Goal: Task Accomplishment & Management: Complete application form

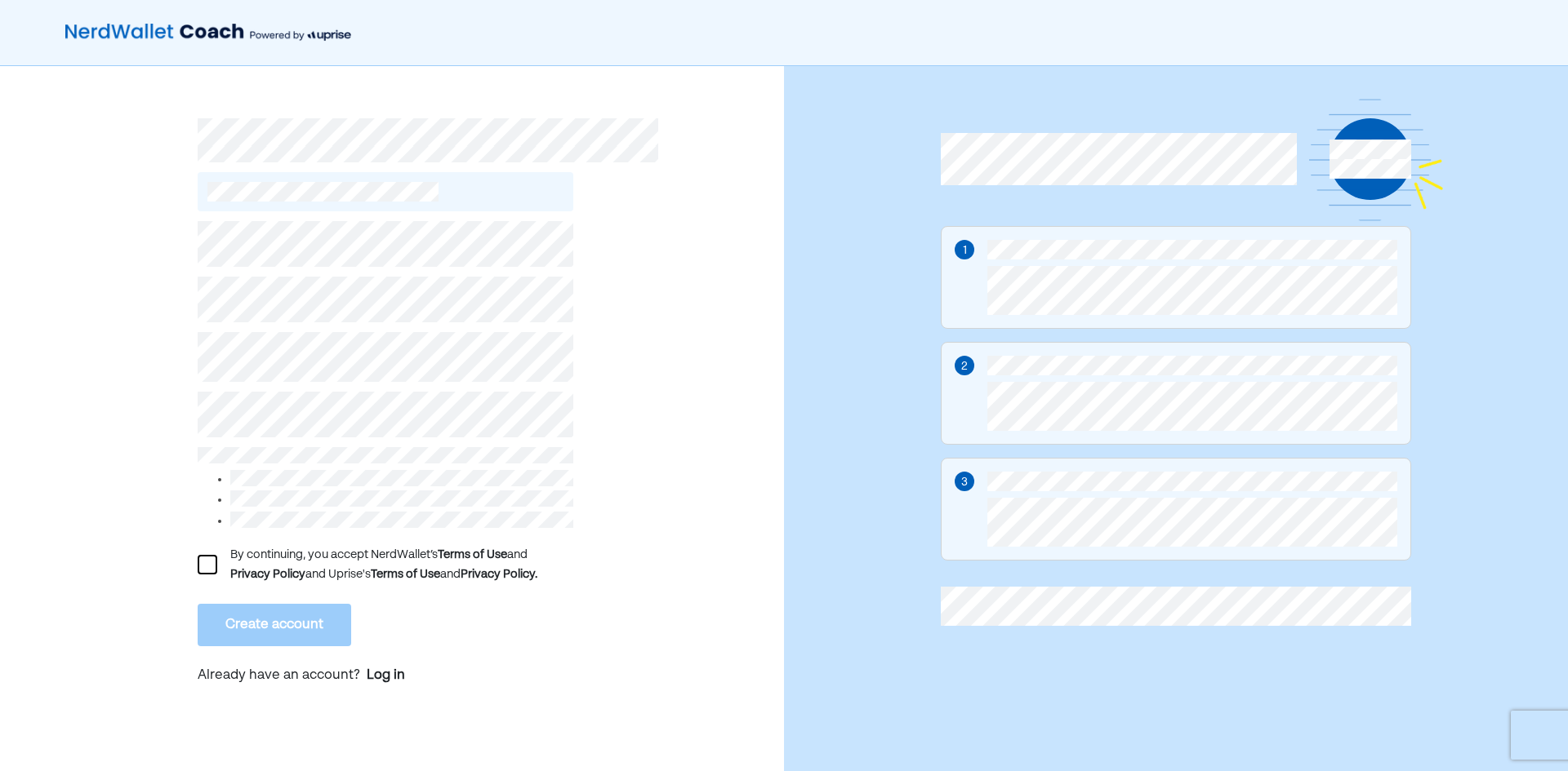
click at [183, 418] on div "By continuing, you accept NerdWallet’s Terms of Use and Privacy Policy and Upri…" at bounding box center [392, 427] width 784 height 722
click at [198, 564] on div at bounding box center [207, 565] width 20 height 20
click at [296, 620] on button "Create account" at bounding box center [274, 626] width 154 height 43
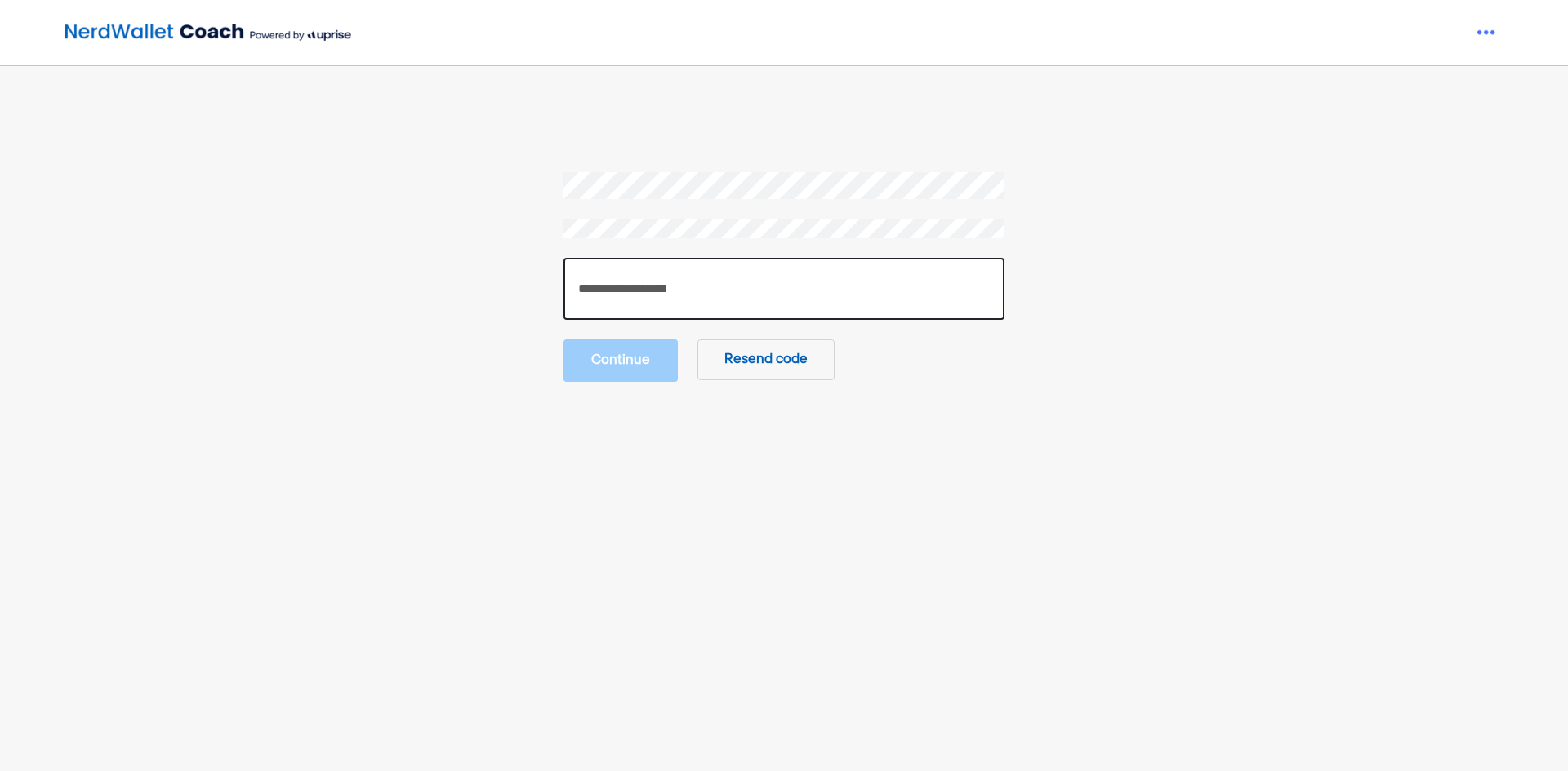
click at [678, 305] on input "number" at bounding box center [784, 288] width 441 height 62
type input "******"
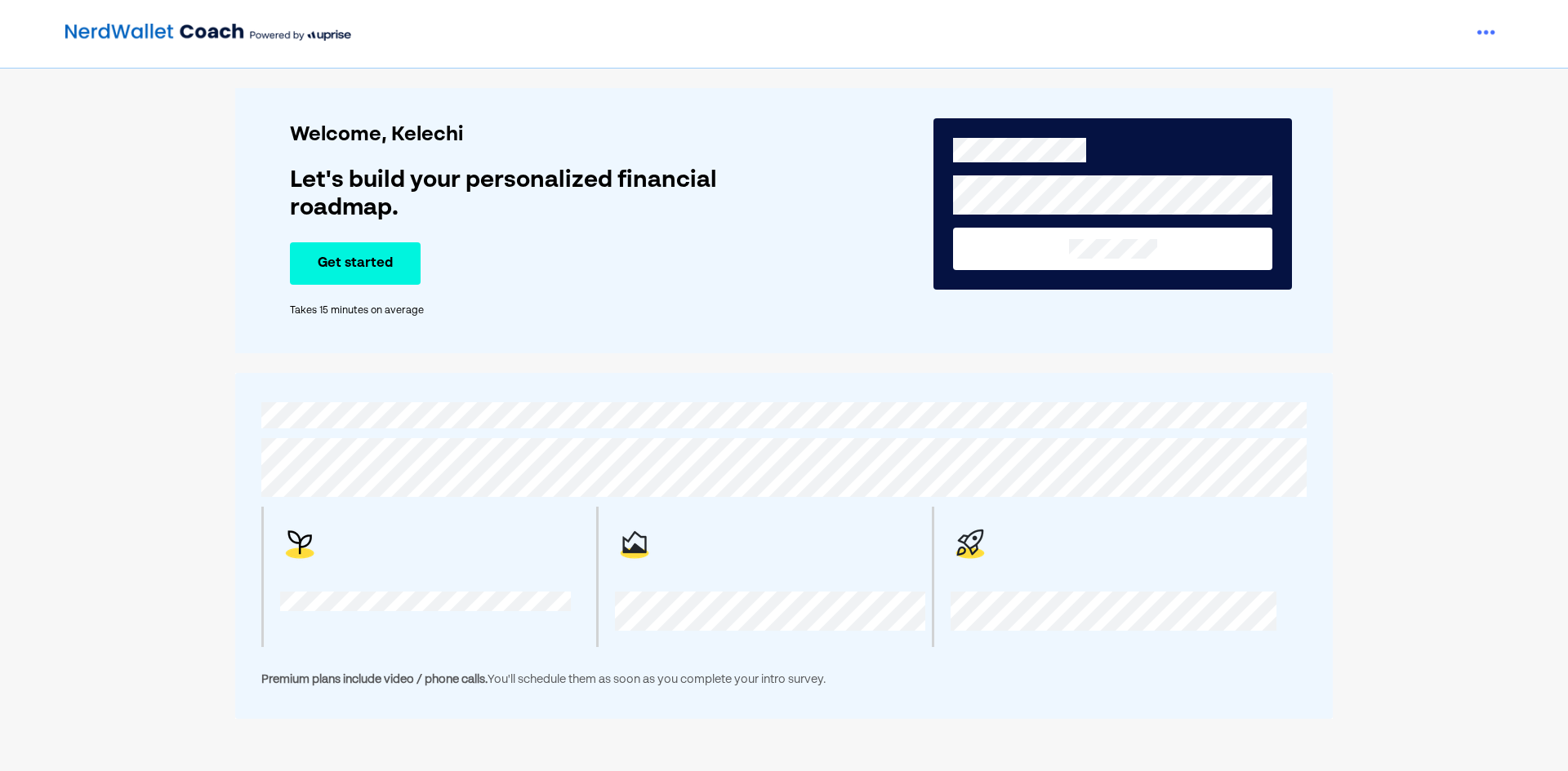
click at [398, 270] on button "Get started" at bounding box center [355, 264] width 130 height 43
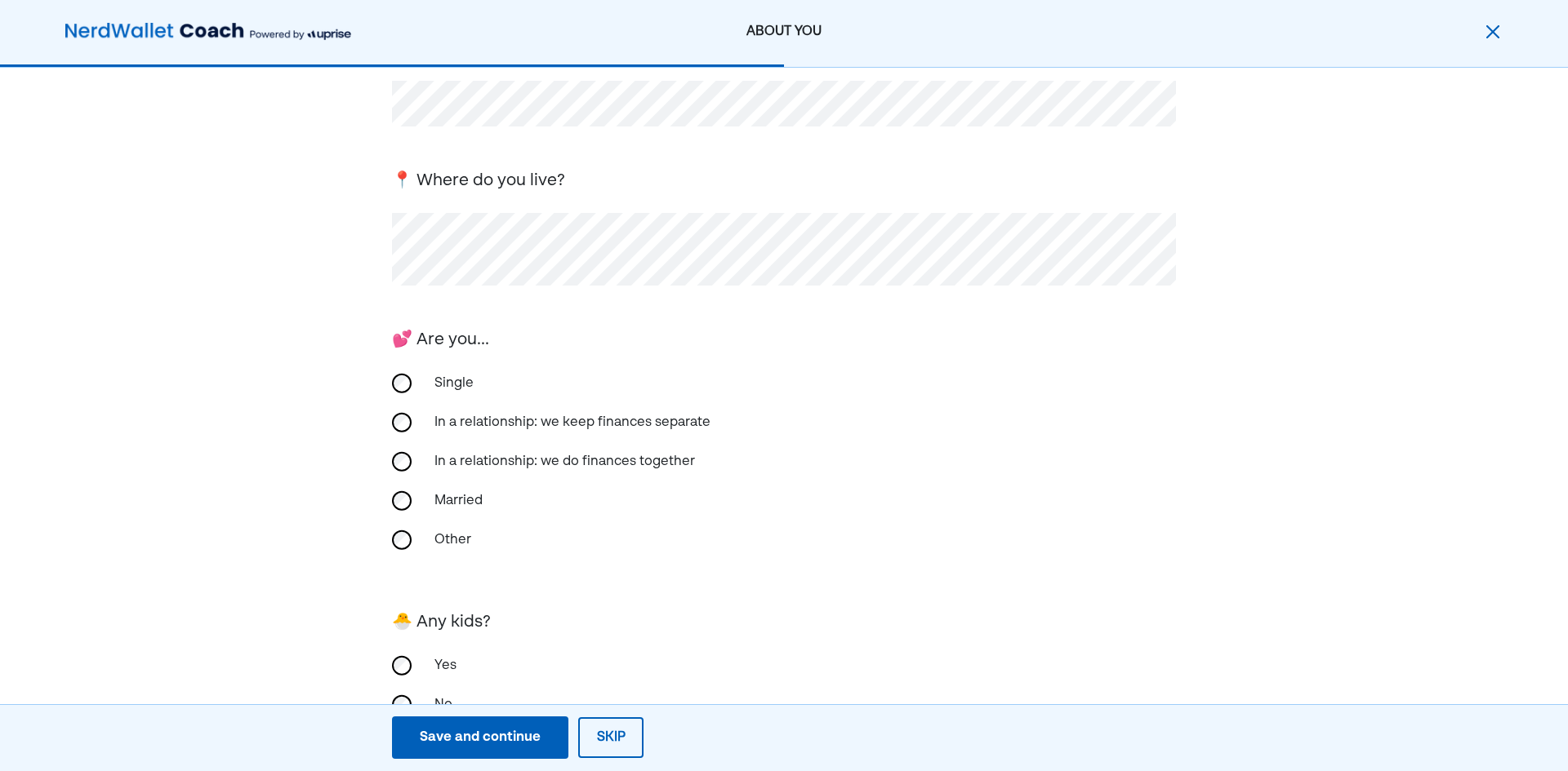
scroll to position [227, 0]
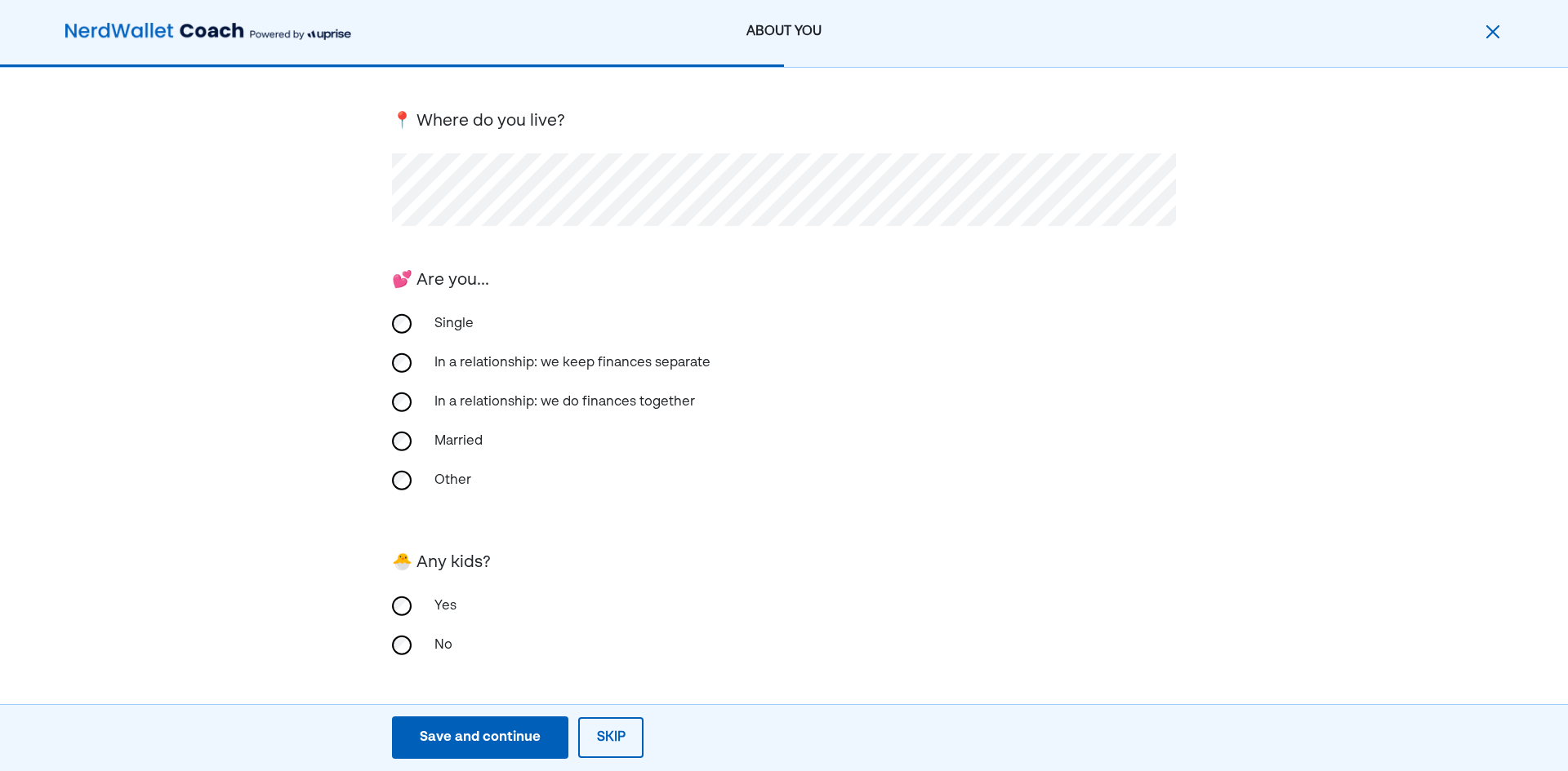
click at [409, 637] on div "No" at bounding box center [784, 645] width 784 height 39
click at [538, 733] on div "Save and continue" at bounding box center [480, 738] width 121 height 20
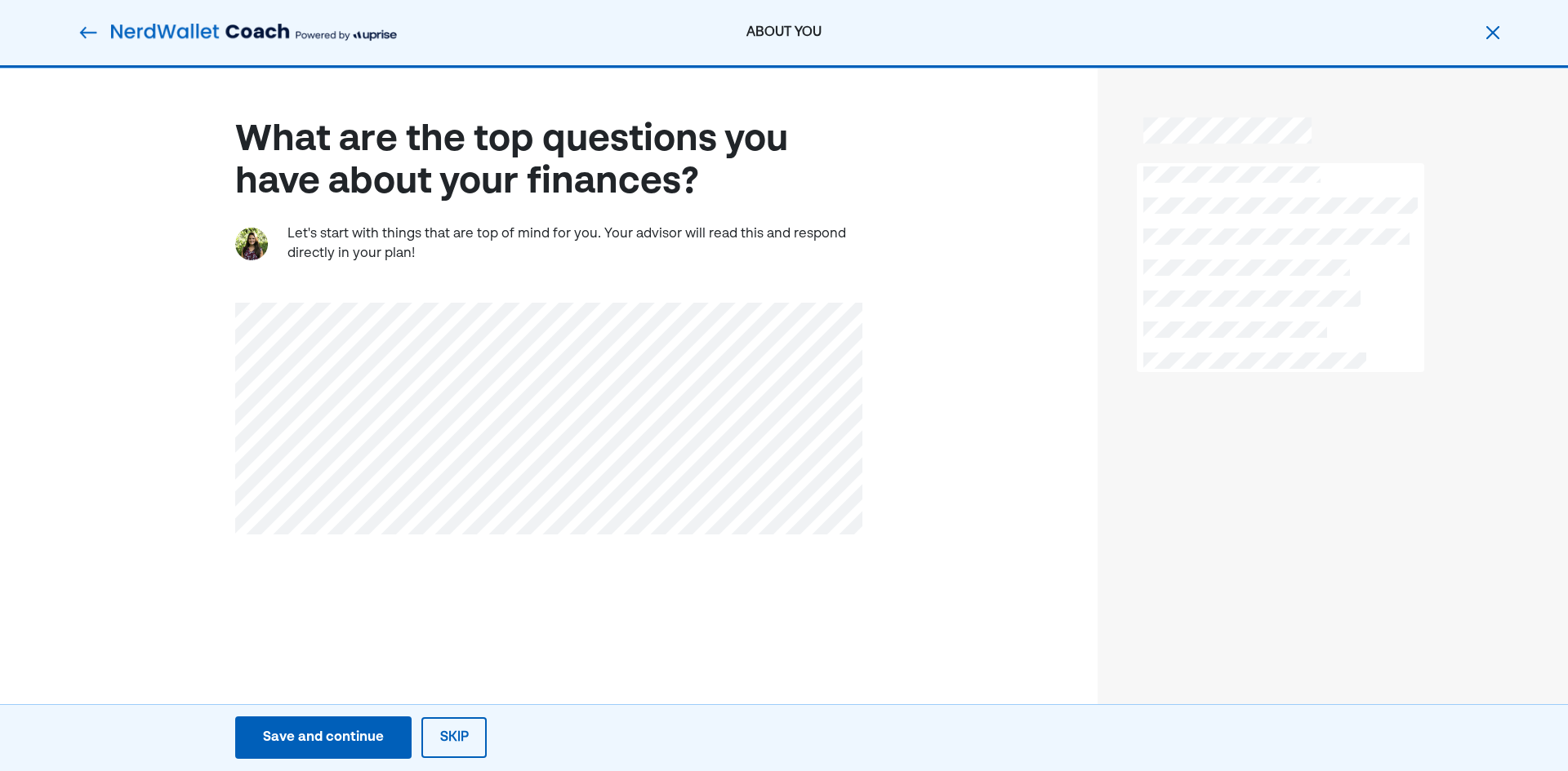
click at [380, 724] on button "Save and continue Save Save and continue" at bounding box center [324, 738] width 177 height 43
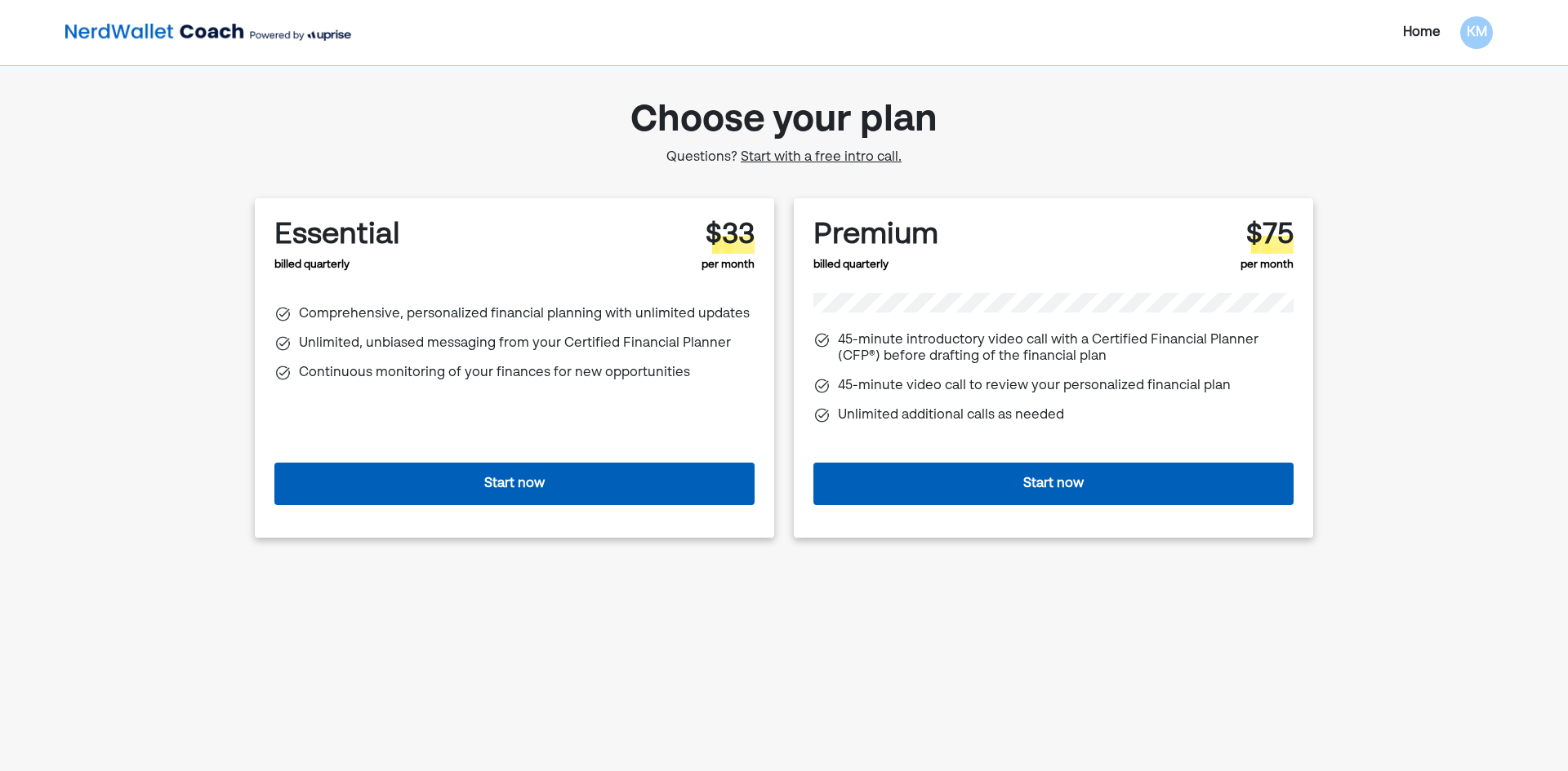
click at [851, 155] on span "Start with a free intro call." at bounding box center [821, 157] width 161 height 13
